Goal: Task Accomplishment & Management: Complete application form

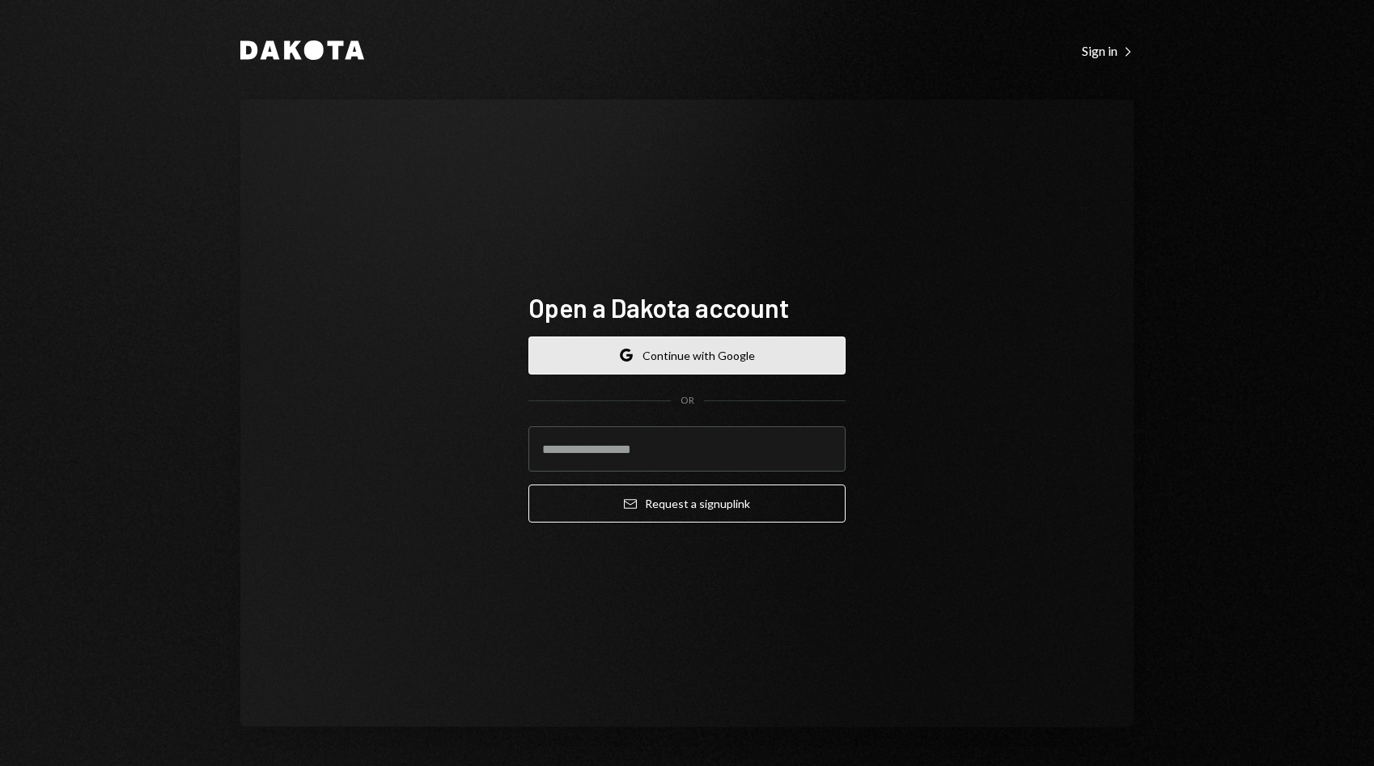
click at [669, 358] on button "Google Continue with Google" at bounding box center [687, 356] width 317 height 38
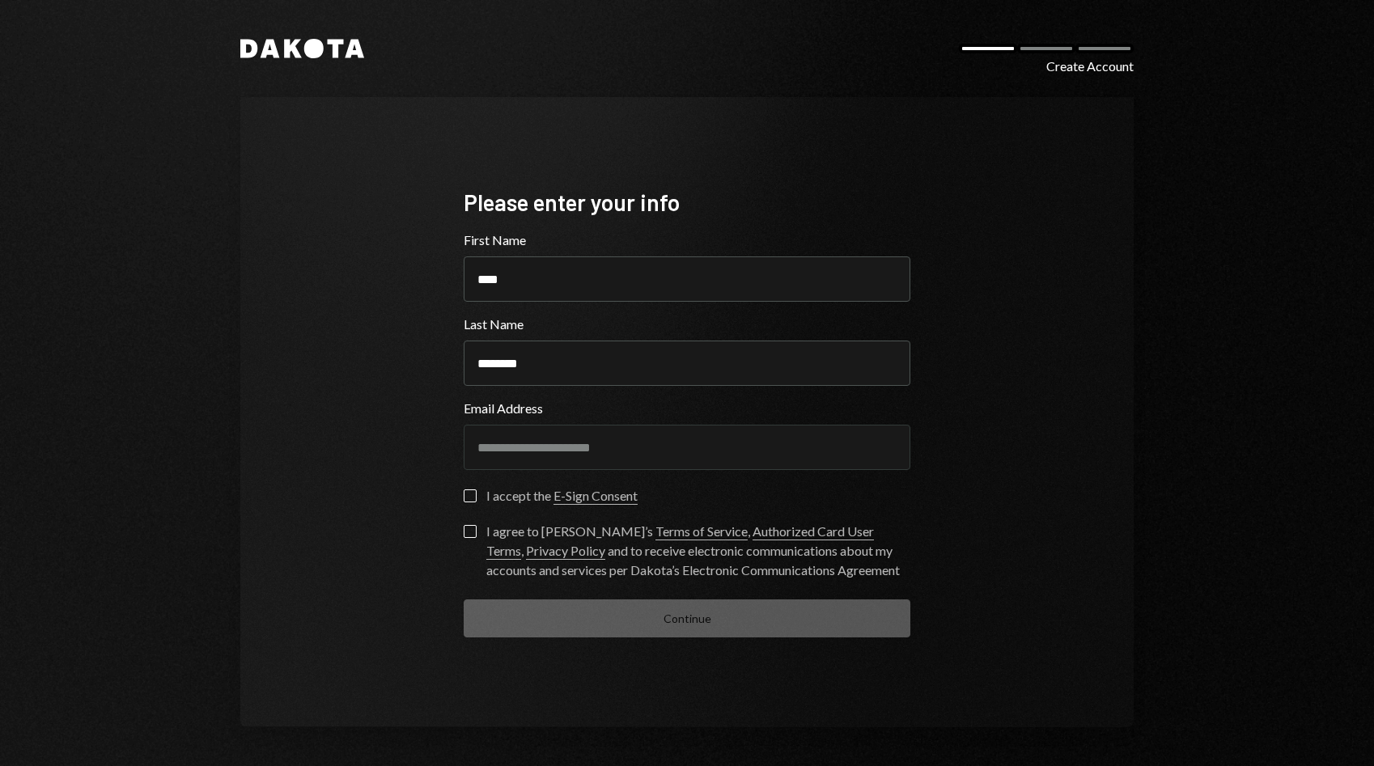
click at [470, 499] on button "I accept the E-Sign Consent" at bounding box center [470, 496] width 13 height 13
click at [470, 533] on button "I agree to Dakota’s Terms of Service , Authorized Card User Terms , Privacy Pol…" at bounding box center [470, 531] width 13 height 13
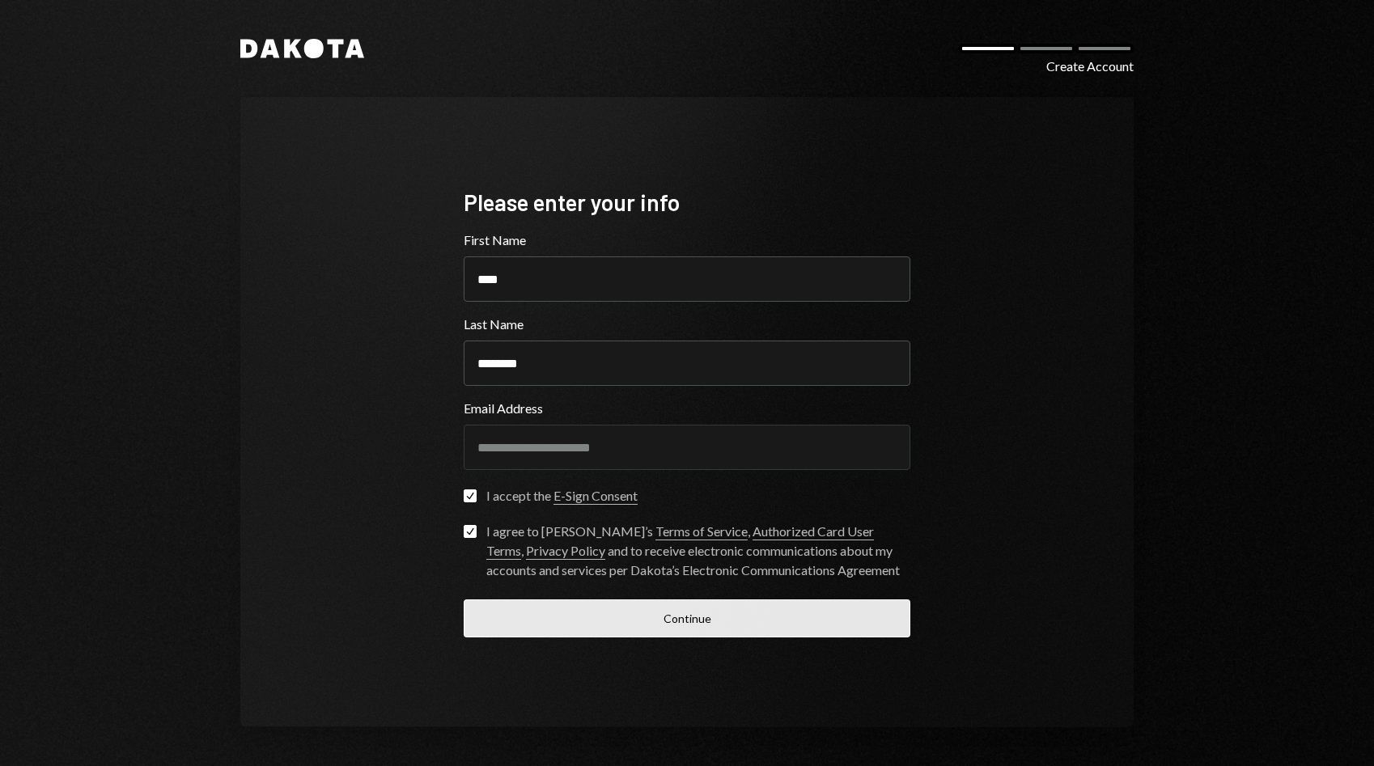
click at [587, 614] on button "Continue" at bounding box center [687, 619] width 447 height 38
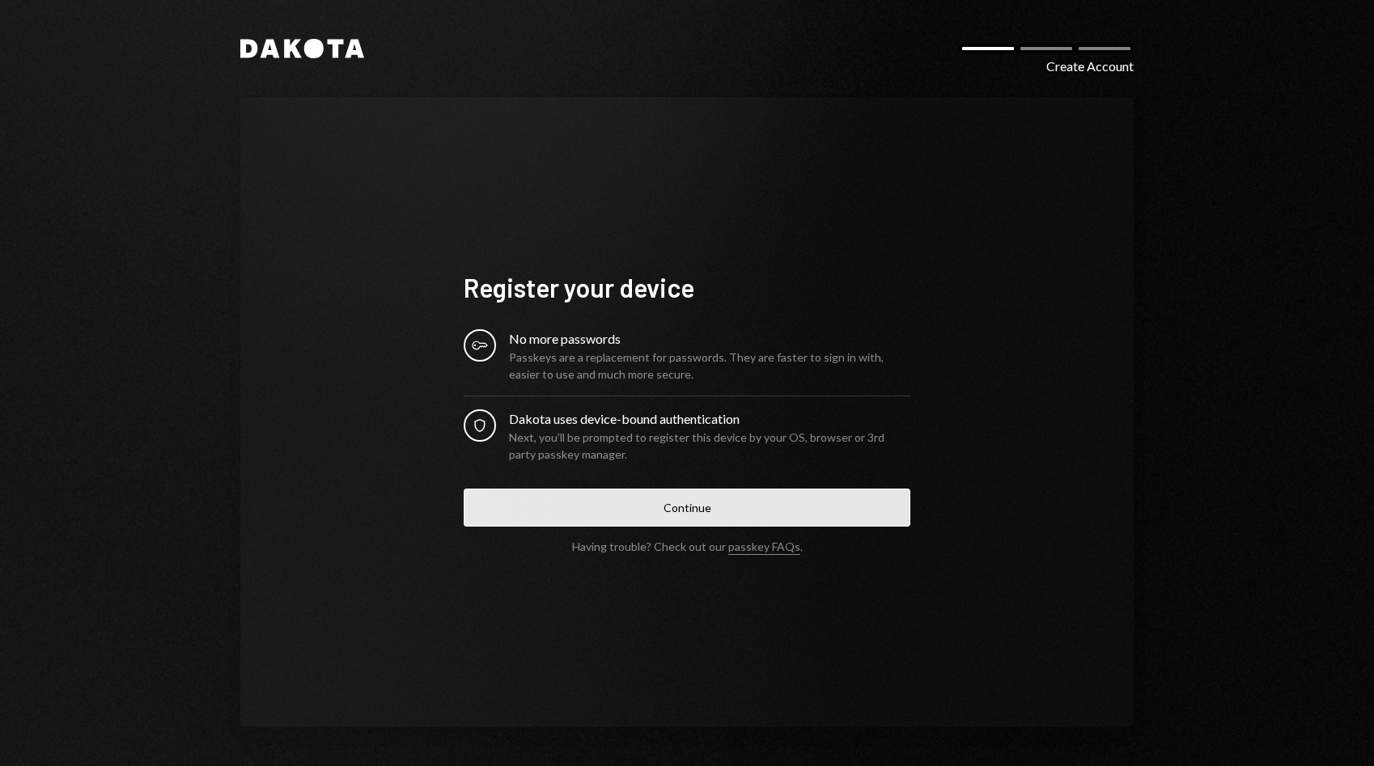
click at [623, 511] on button "Continue" at bounding box center [687, 508] width 447 height 38
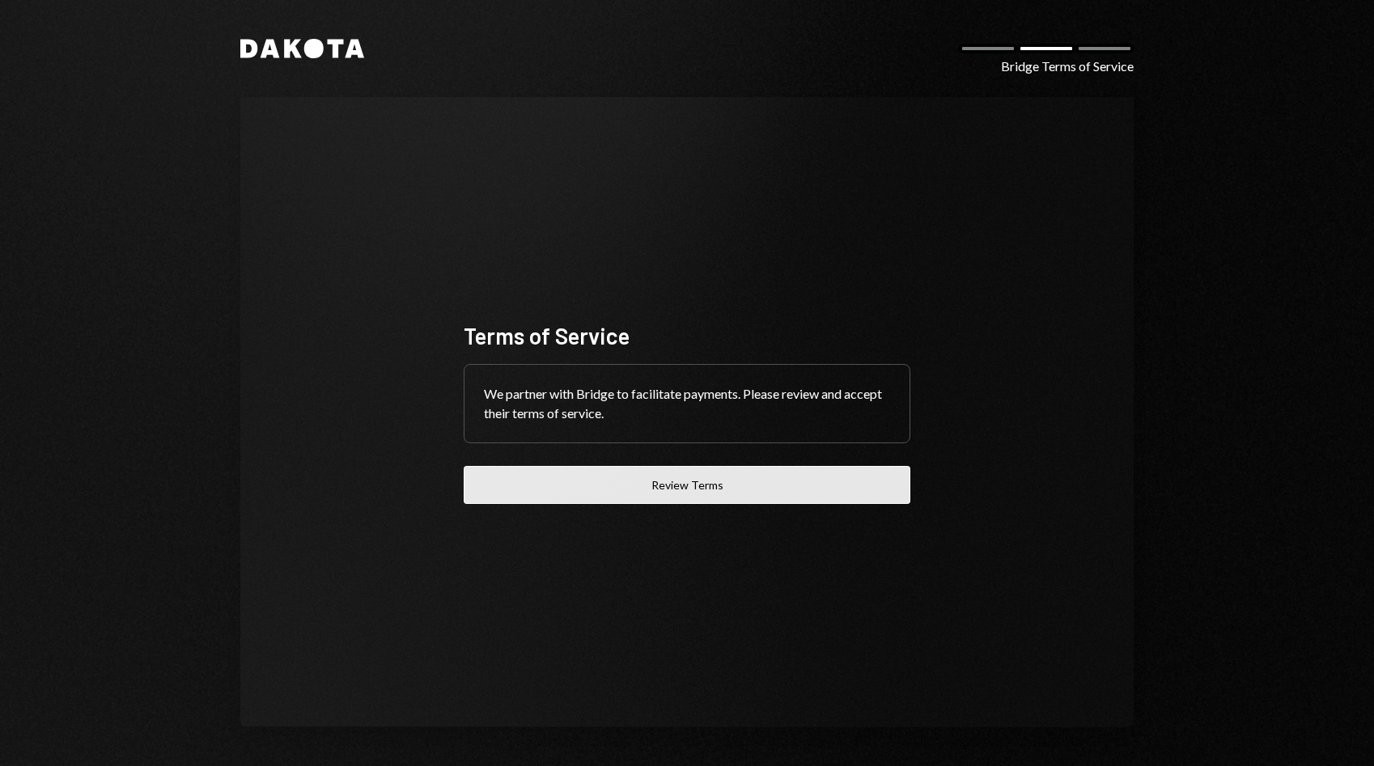
click at [643, 487] on button "Review Terms" at bounding box center [687, 485] width 447 height 38
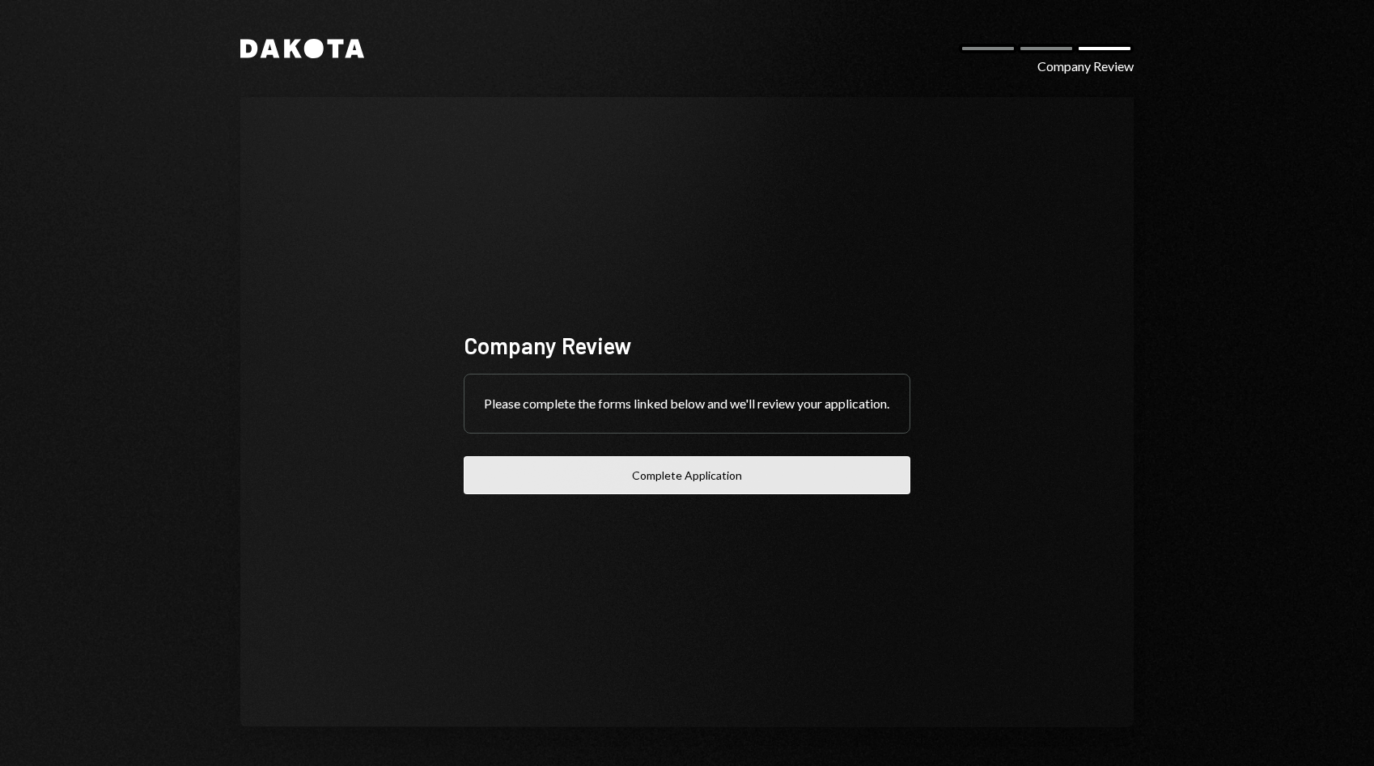
click at [600, 486] on button "Complete Application" at bounding box center [687, 475] width 447 height 38
